Goal: Obtain resource: Download file/media

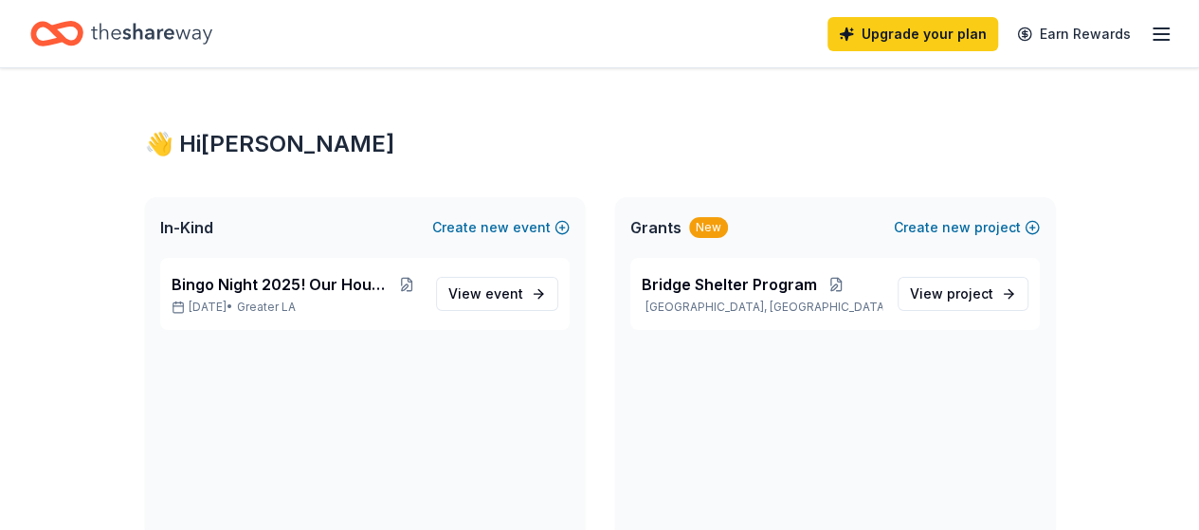
click at [179, 35] on icon "Home" at bounding box center [151, 33] width 121 height 21
click at [1158, 41] on div "Upgrade your plan Earn Rewards" at bounding box center [599, 33] width 1199 height 67
click at [1150, 38] on icon "button" at bounding box center [1161, 34] width 23 height 23
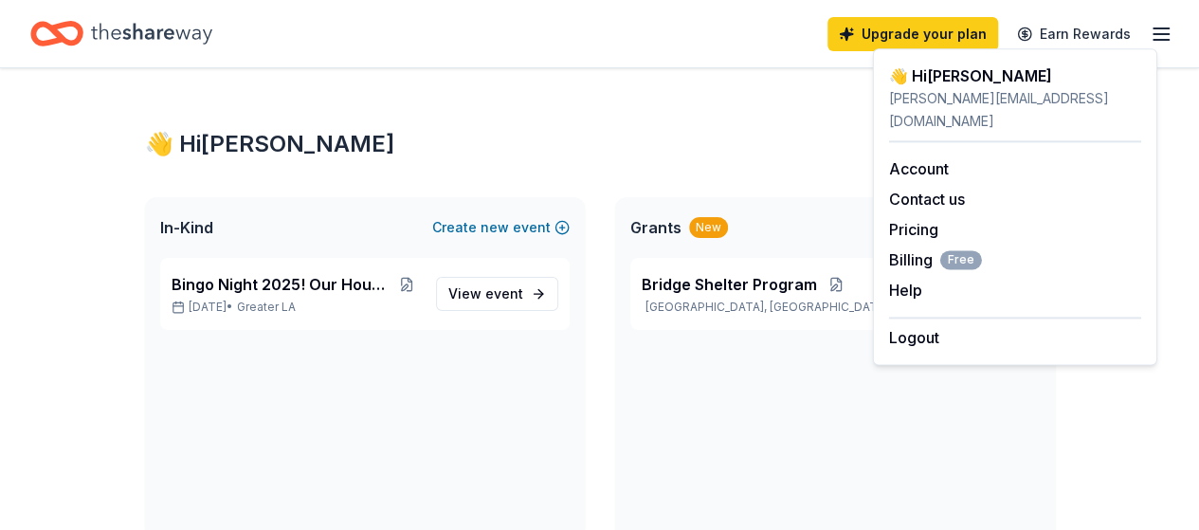
click at [743, 426] on div "Bridge Shelter Program [GEOGRAPHIC_DATA], [GEOGRAPHIC_DATA] View project" at bounding box center [835, 398] width 440 height 281
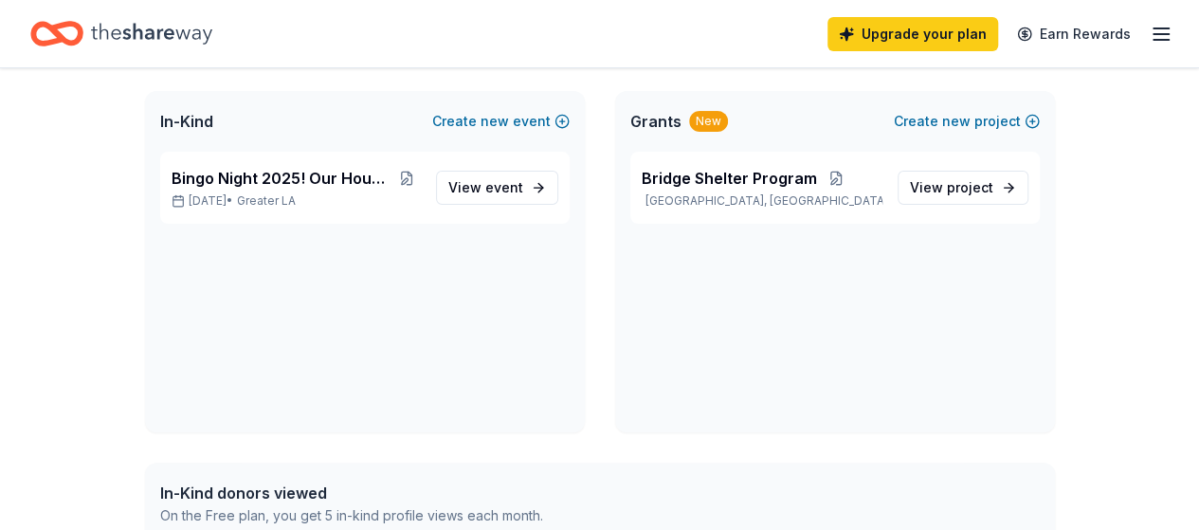
scroll to position [11, 0]
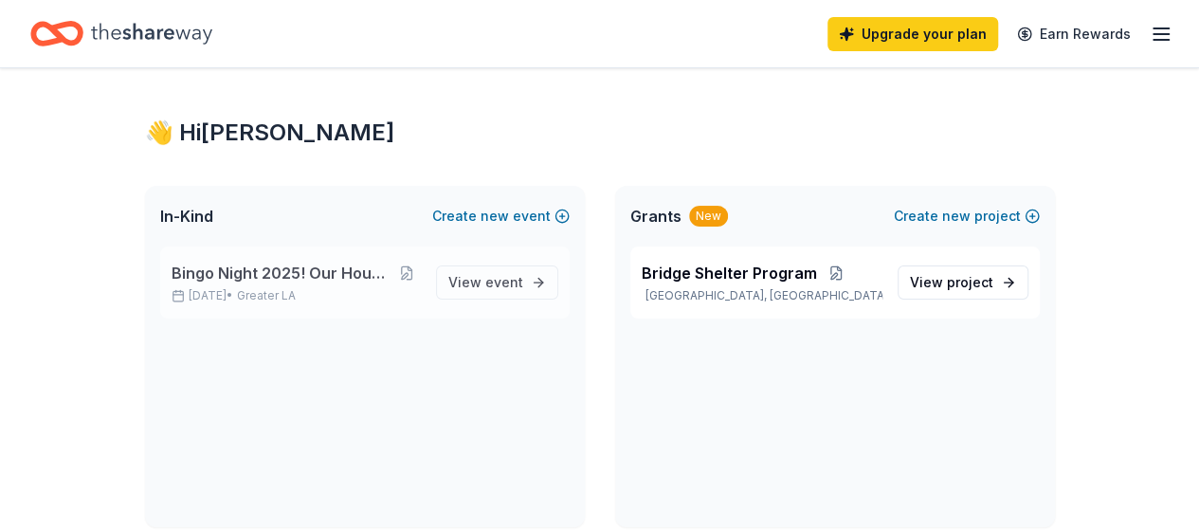
click at [313, 274] on span "Bingo Night 2025! Our House has Heart!" at bounding box center [283, 273] width 222 height 23
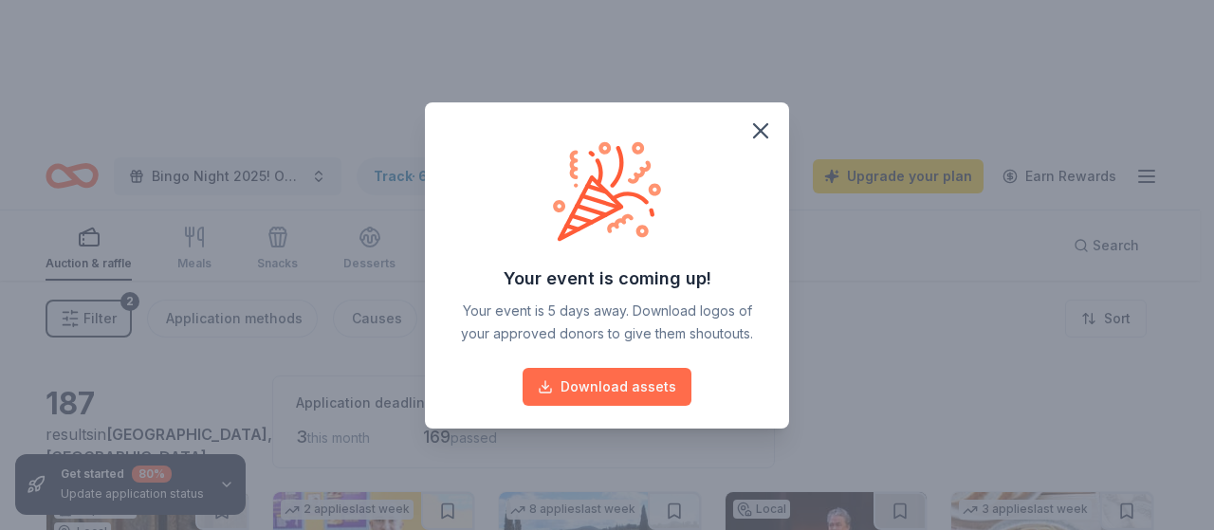
click at [614, 377] on button "Download assets" at bounding box center [606, 387] width 169 height 38
click at [762, 128] on icon "button" at bounding box center [760, 130] width 13 height 13
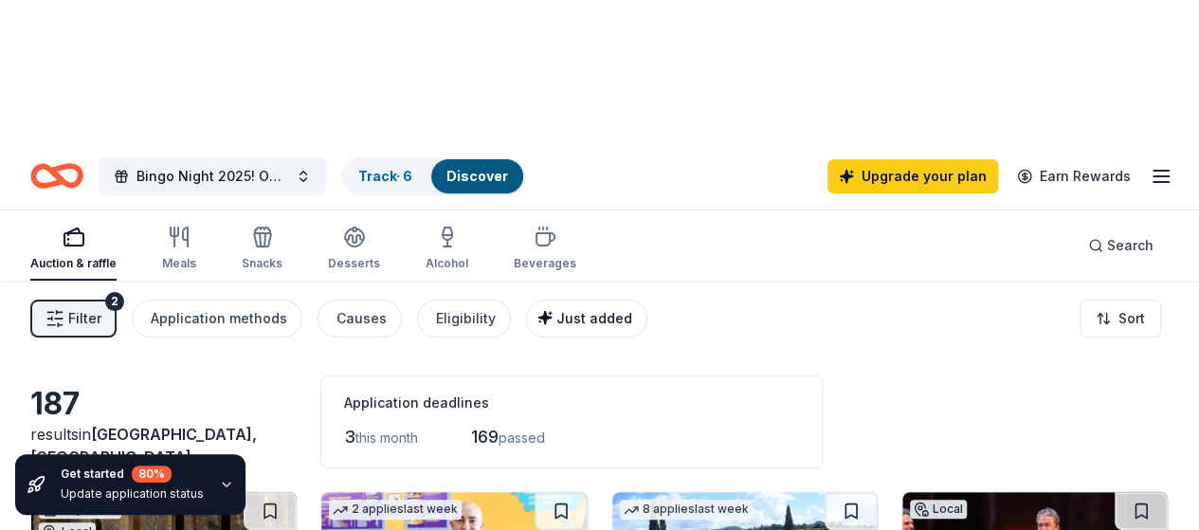
click at [639, 300] on button "Just added" at bounding box center [586, 319] width 121 height 38
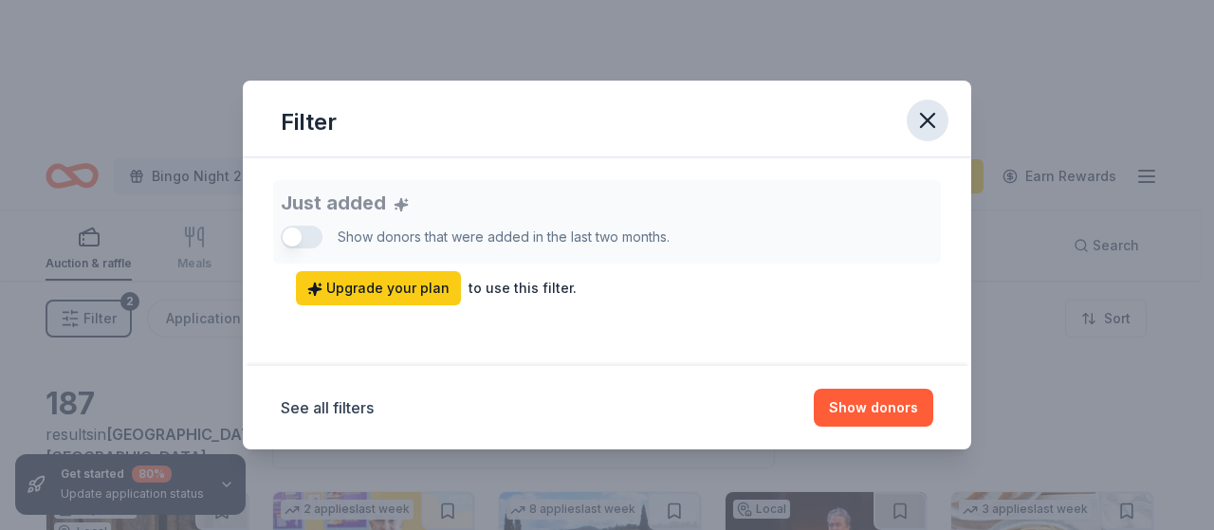
click at [931, 120] on icon "button" at bounding box center [927, 120] width 27 height 27
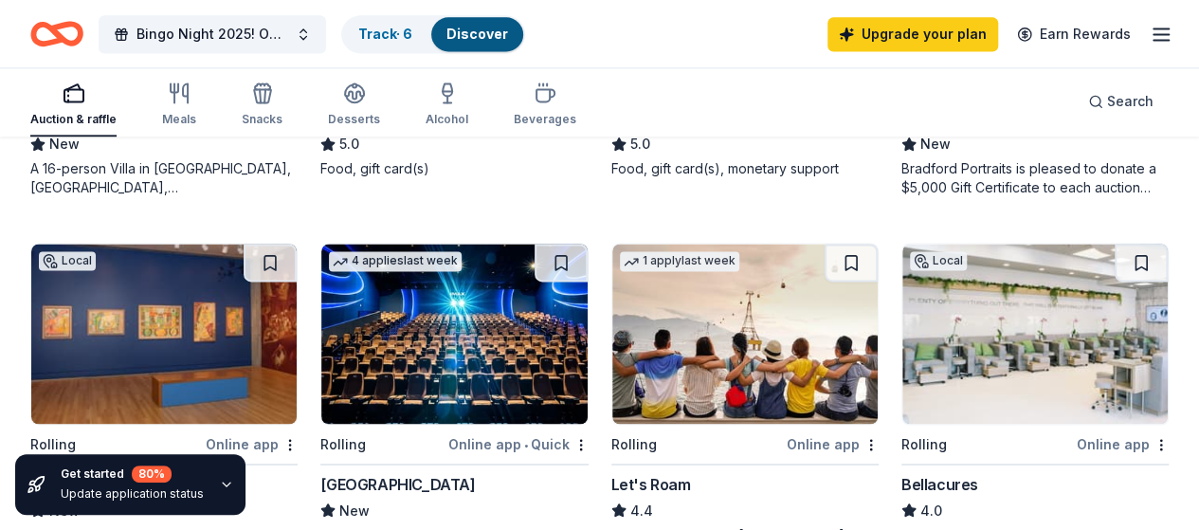
scroll to position [1802, 0]
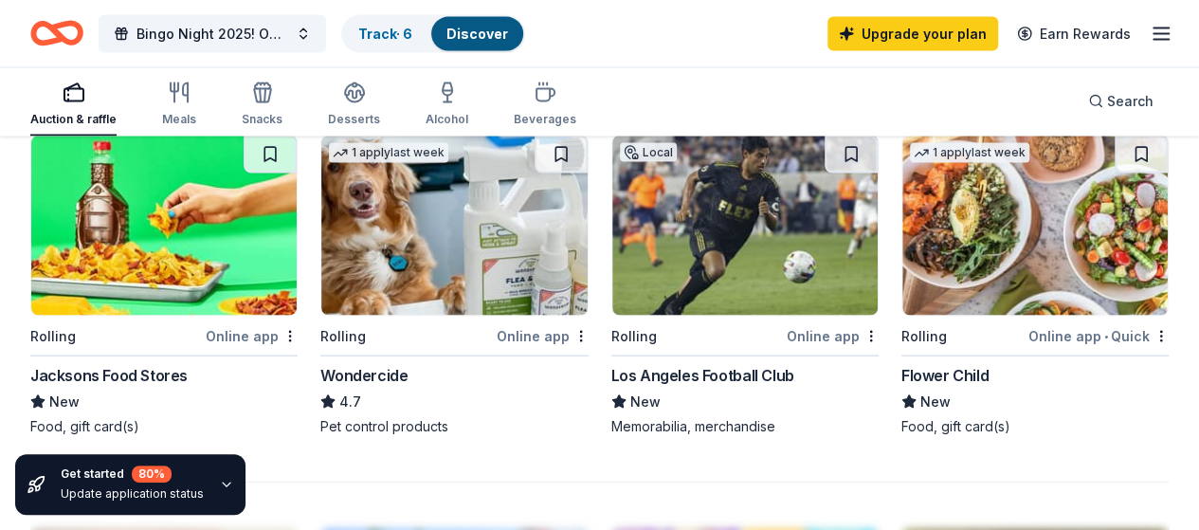
click at [1150, 41] on icon "button" at bounding box center [1161, 34] width 23 height 23
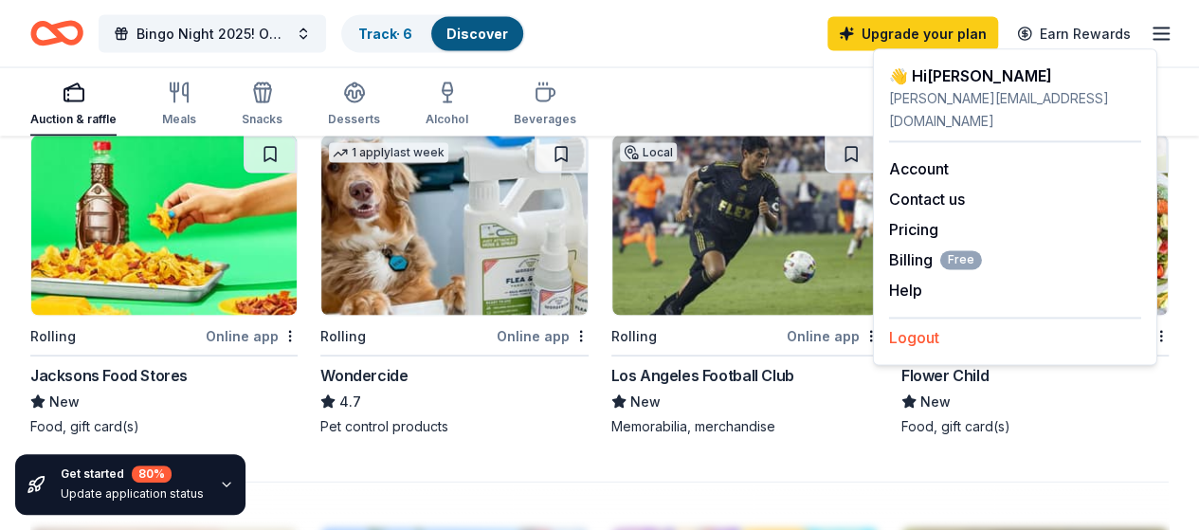
click at [930, 326] on button "Logout" at bounding box center [914, 337] width 50 height 23
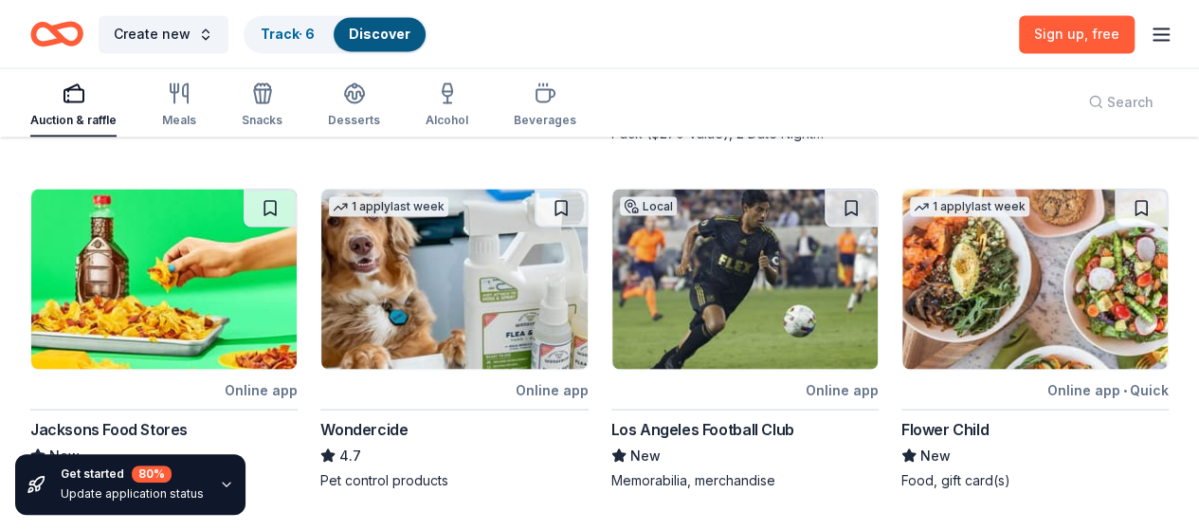
scroll to position [138, 0]
